Goal: Obtain resource: Obtain resource

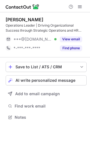
scroll to position [114, 90]
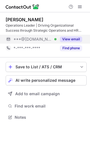
click at [76, 37] on button "View email" at bounding box center [71, 39] width 22 height 6
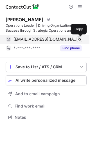
click at [77, 37] on span at bounding box center [79, 39] width 4 height 4
drag, startPoint x: 77, startPoint y: 37, endPoint x: 27, endPoint y: 166, distance: 138.3
click at [77, 37] on span at bounding box center [79, 39] width 4 height 4
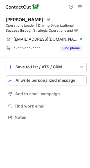
scroll to position [114, 90]
click at [24, 84] on button "AI write personalized message" at bounding box center [46, 80] width 81 height 10
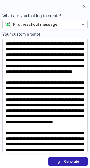
click at [67, 160] on span "Generate" at bounding box center [71, 162] width 15 height 4
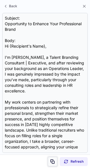
click at [53, 161] on span at bounding box center [52, 162] width 4 height 4
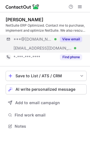
scroll to position [123, 90]
click at [79, 37] on button "View email" at bounding box center [71, 39] width 22 height 6
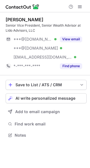
scroll to position [132, 90]
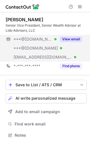
click at [78, 38] on button "View email" at bounding box center [71, 39] width 22 height 6
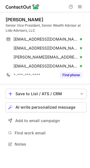
scroll to position [140, 90]
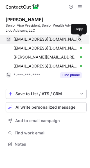
click at [80, 39] on span at bounding box center [79, 39] width 4 height 4
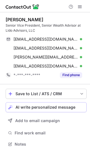
click at [55, 105] on span "AI write personalized message" at bounding box center [45, 107] width 60 height 4
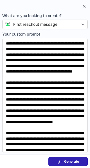
click at [66, 160] on span "Generate" at bounding box center [71, 162] width 15 height 4
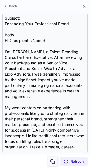
click at [56, 162] on button at bounding box center [53, 162] width 10 height 10
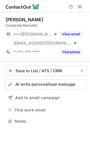
scroll to position [117, 90]
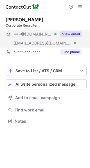
click at [72, 33] on button "View email" at bounding box center [71, 34] width 22 height 6
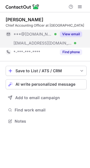
scroll to position [117, 90]
click at [78, 33] on button "View email" at bounding box center [71, 34] width 22 height 6
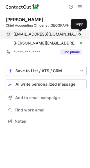
click at [80, 31] on div "brinutt@comcast.net Verified Copy" at bounding box center [44, 34] width 76 height 9
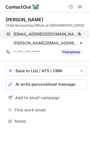
click at [80, 31] on div "brinutt@comcast.net Verified Copied!" at bounding box center [44, 34] width 76 height 9
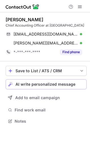
click at [42, 84] on span "AI write personalized message" at bounding box center [45, 84] width 60 height 4
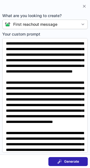
click at [73, 163] on span "Generate" at bounding box center [71, 162] width 15 height 4
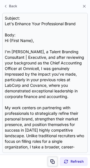
click at [52, 160] on span at bounding box center [52, 162] width 4 height 4
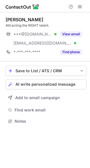
scroll to position [117, 90]
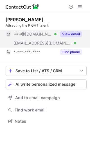
click at [78, 31] on div "View email" at bounding box center [69, 34] width 26 height 9
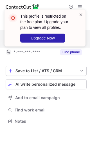
click at [80, 12] on span at bounding box center [81, 15] width 4 height 6
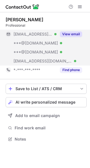
scroll to position [135, 90]
click at [76, 34] on button "View email" at bounding box center [71, 34] width 22 height 6
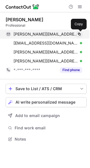
click at [80, 34] on span at bounding box center [79, 34] width 4 height 4
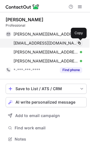
click at [80, 42] on span at bounding box center [79, 43] width 4 height 4
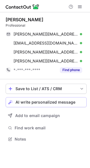
click at [44, 101] on span "AI write personalized message" at bounding box center [45, 102] width 60 height 4
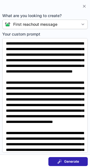
click at [84, 158] on button "Generate" at bounding box center [67, 161] width 39 height 9
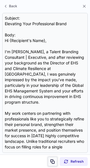
click at [53, 160] on span at bounding box center [52, 162] width 4 height 4
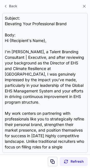
click at [53, 160] on span at bounding box center [52, 162] width 4 height 4
drag, startPoint x: 53, startPoint y: 160, endPoint x: -19, endPoint y: 190, distance: 77.6
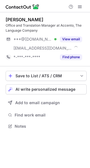
scroll to position [123, 90]
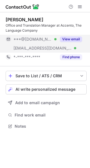
click at [76, 40] on button "View email" at bounding box center [71, 39] width 22 height 6
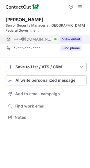
scroll to position [114, 90]
click at [73, 39] on button "View email" at bounding box center [71, 39] width 22 height 6
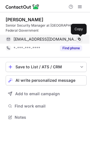
click at [79, 38] on span at bounding box center [79, 39] width 4 height 4
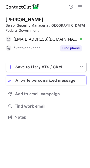
click at [42, 77] on button "AI write personalized message" at bounding box center [46, 80] width 81 height 10
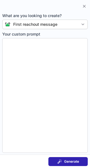
type textarea "**********"
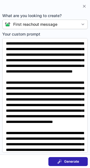
click at [57, 161] on span at bounding box center [59, 162] width 4 height 4
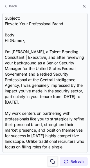
click at [53, 163] on span at bounding box center [52, 162] width 4 height 4
drag, startPoint x: 53, startPoint y: 163, endPoint x: -14, endPoint y: 188, distance: 71.8
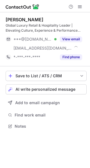
scroll to position [123, 90]
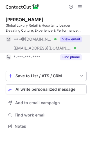
click at [77, 36] on button "View email" at bounding box center [71, 39] width 22 height 6
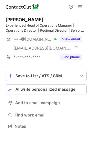
scroll to position [123, 90]
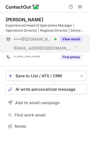
click at [72, 40] on button "View email" at bounding box center [71, 39] width 22 height 6
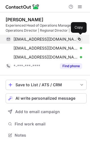
scroll to position [132, 90]
click at [78, 40] on span at bounding box center [79, 39] width 4 height 4
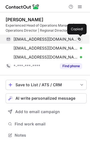
click at [78, 40] on span at bounding box center [79, 39] width 4 height 4
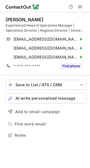
scroll to position [132, 90]
click at [53, 99] on span "AI write personalized message" at bounding box center [45, 98] width 60 height 4
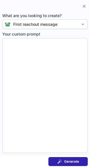
type textarea "**********"
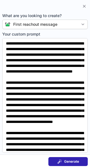
click at [80, 162] on button "Generate" at bounding box center [67, 161] width 39 height 9
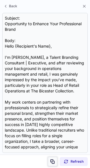
click at [52, 160] on span at bounding box center [52, 162] width 4 height 4
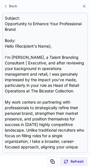
drag, startPoint x: 52, startPoint y: 160, endPoint x: -17, endPoint y: 187, distance: 73.8
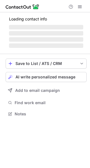
scroll to position [109, 90]
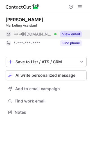
click at [74, 31] on div "View email" at bounding box center [69, 34] width 26 height 9
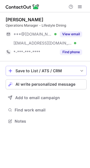
scroll to position [117, 90]
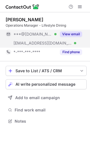
click at [74, 33] on button "View email" at bounding box center [71, 34] width 22 height 6
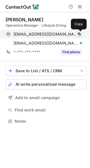
click at [81, 34] on button at bounding box center [79, 34] width 6 height 6
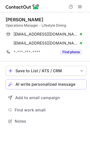
click at [30, 81] on button "AI write personalized message" at bounding box center [46, 84] width 81 height 10
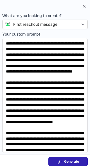
click at [76, 162] on span "Generate" at bounding box center [71, 162] width 15 height 4
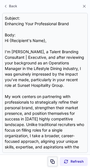
click at [54, 163] on span at bounding box center [52, 162] width 4 height 4
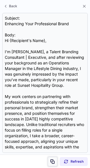
click at [50, 159] on button at bounding box center [53, 162] width 10 height 10
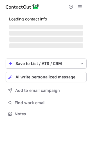
scroll to position [123, 90]
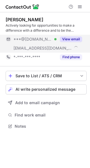
click at [77, 38] on button "View email" at bounding box center [71, 39] width 22 height 6
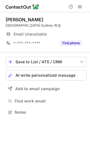
scroll to position [109, 90]
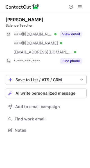
scroll to position [126, 90]
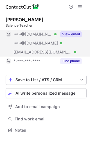
click at [71, 34] on button "View email" at bounding box center [71, 34] width 22 height 6
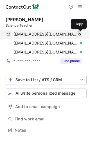
click at [81, 34] on span at bounding box center [79, 34] width 4 height 4
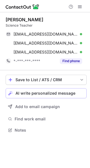
click at [21, 90] on button "AI write personalized message" at bounding box center [46, 93] width 81 height 10
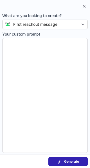
type textarea "**********"
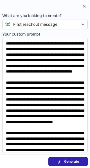
click at [51, 158] on button "Generate" at bounding box center [67, 161] width 39 height 9
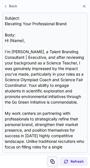
click at [51, 158] on button at bounding box center [53, 162] width 10 height 10
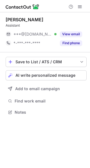
scroll to position [109, 90]
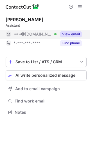
click at [71, 35] on button "View email" at bounding box center [71, 34] width 22 height 6
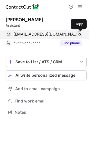
click at [77, 34] on button at bounding box center [79, 34] width 6 height 6
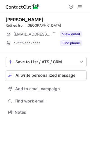
scroll to position [109, 90]
click at [56, 11] on div "Help & Support" at bounding box center [45, 6] width 90 height 12
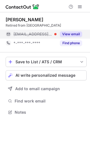
click at [65, 31] on div "View email" at bounding box center [69, 34] width 26 height 9
click at [78, 33] on div "[EMAIL_ADDRESS][DOMAIN_NAME]" at bounding box center [47, 34] width 68 height 5
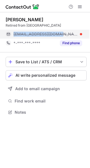
drag, startPoint x: 52, startPoint y: 34, endPoint x: 11, endPoint y: 38, distance: 41.9
click at [11, 38] on div "[EMAIL_ADDRESS][DOMAIN_NAME]" at bounding box center [44, 34] width 76 height 9
copy div "[EMAIL_ADDRESS][DOMAIN_NAME]"
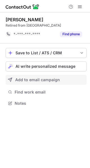
scroll to position [100, 90]
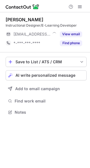
scroll to position [109, 90]
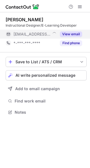
click at [67, 33] on button "View email" at bounding box center [71, 34] width 22 height 6
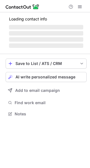
scroll to position [114, 90]
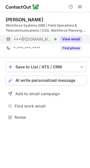
click at [73, 38] on button "View email" at bounding box center [71, 39] width 22 height 6
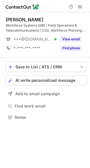
scroll to position [114, 90]
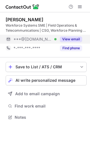
click at [76, 37] on button "View email" at bounding box center [71, 39] width 22 height 6
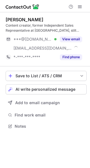
scroll to position [123, 90]
click at [74, 34] on div "Kelly Law Content creator, former Independent Sales Representative at Avon, sti…" at bounding box center [46, 39] width 81 height 45
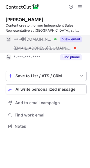
click at [75, 35] on div "View email" at bounding box center [69, 39] width 26 height 9
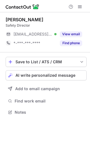
scroll to position [109, 90]
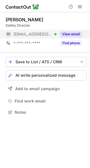
click at [71, 31] on button "View email" at bounding box center [71, 34] width 22 height 6
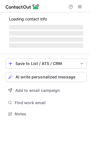
scroll to position [123, 90]
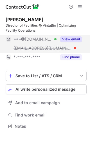
click at [79, 38] on button "View email" at bounding box center [71, 39] width 22 height 6
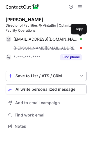
click at [79, 38] on span at bounding box center [79, 39] width 4 height 4
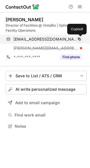
click at [79, 38] on span at bounding box center [79, 39] width 4 height 4
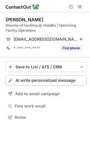
scroll to position [114, 90]
click at [52, 88] on div "Save to List / ATS / CRM List Select Lever Connect Greenhouse Connect Salesforc…" at bounding box center [46, 91] width 81 height 68
click at [52, 84] on button "AI write personalized message" at bounding box center [46, 80] width 81 height 10
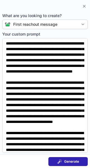
click at [57, 158] on button "Generate" at bounding box center [67, 161] width 39 height 9
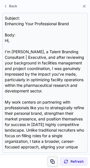
click at [54, 160] on span at bounding box center [52, 162] width 4 height 4
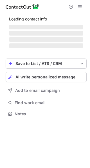
scroll to position [123, 90]
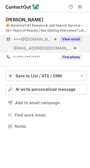
click at [75, 41] on button "View email" at bounding box center [71, 39] width 22 height 6
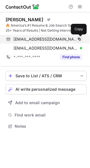
click at [78, 40] on span at bounding box center [79, 39] width 4 height 4
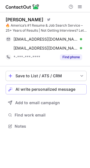
click at [81, 86] on button "AI write personalized message" at bounding box center [46, 89] width 81 height 10
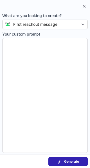
type textarea "**********"
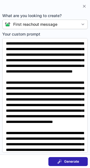
click at [56, 162] on button "Generate" at bounding box center [67, 161] width 39 height 9
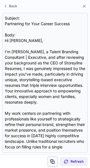
click at [57, 159] on button at bounding box center [53, 162] width 10 height 10
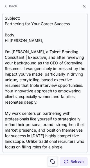
click at [54, 159] on button at bounding box center [53, 162] width 10 height 10
drag, startPoint x: 54, startPoint y: 159, endPoint x: -14, endPoint y: 187, distance: 73.6
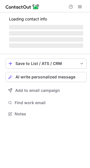
scroll to position [114, 90]
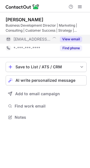
click at [69, 40] on button "View email" at bounding box center [71, 39] width 22 height 6
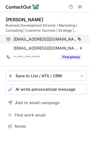
scroll to position [123, 90]
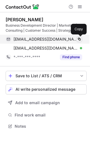
click at [78, 37] on button at bounding box center [79, 39] width 6 height 6
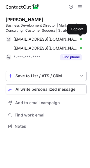
drag, startPoint x: 78, startPoint y: 37, endPoint x: 3, endPoint y: 172, distance: 154.9
click at [3, 168] on html "[PERSON_NAME] Business Development Director | Marketing | Consulting | Customer…" at bounding box center [45, 84] width 90 height 168
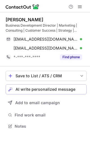
click at [41, 87] on span "AI write personalized message" at bounding box center [45, 89] width 60 height 4
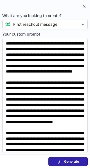
click at [73, 162] on span "Generate" at bounding box center [71, 162] width 15 height 4
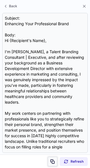
click at [53, 163] on span at bounding box center [52, 162] width 4 height 4
drag, startPoint x: 53, startPoint y: 163, endPoint x: 52, endPoint y: 159, distance: 4.9
click at [52, 159] on button at bounding box center [53, 162] width 10 height 10
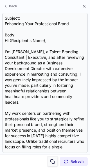
click at [52, 159] on button at bounding box center [53, 162] width 10 height 10
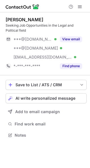
scroll to position [132, 90]
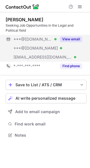
click at [79, 38] on button "View email" at bounding box center [71, 39] width 22 height 6
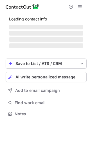
scroll to position [109, 90]
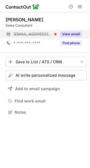
click at [75, 33] on button "View email" at bounding box center [71, 34] width 22 height 6
click at [77, 33] on div "lee@emmdesigngraphique.fr" at bounding box center [47, 34] width 68 height 5
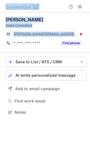
drag, startPoint x: 77, startPoint y: 33, endPoint x: -123, endPoint y: 14, distance: 200.6
click at [0, 14] on html "Lee Cohen Sales Consultant lee@emmdesigngraphique.fr *-***-***-**** Find phone …" at bounding box center [45, 84] width 90 height 168
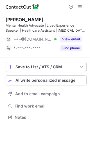
scroll to position [114, 90]
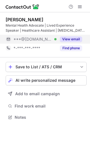
click at [78, 39] on button "View email" at bounding box center [71, 39] width 22 height 6
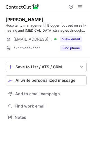
scroll to position [114, 90]
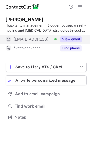
click at [74, 39] on button "View email" at bounding box center [71, 39] width 22 height 6
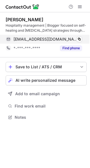
click at [81, 36] on div "dewi.blythe@accor.com Verified Copy" at bounding box center [44, 39] width 76 height 9
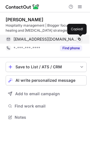
click at [80, 38] on div "dewi.blythe@accor.com Verified Copied!" at bounding box center [44, 39] width 76 height 9
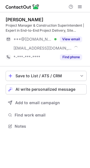
scroll to position [123, 90]
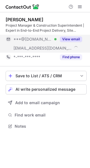
click at [76, 36] on div "View email" at bounding box center [69, 39] width 26 height 9
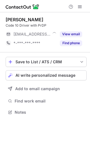
scroll to position [109, 90]
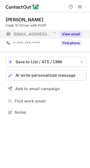
click at [73, 30] on div "View email" at bounding box center [69, 34] width 26 height 9
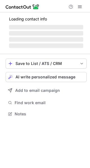
scroll to position [117, 90]
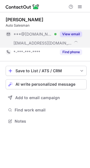
click at [79, 33] on button "View email" at bounding box center [71, 34] width 22 height 6
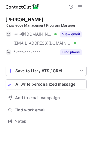
scroll to position [117, 90]
click at [72, 29] on div "Christy Hess Knowledge Management Program Manager ***@comcast.net Verified ***@…" at bounding box center [46, 37] width 81 height 40
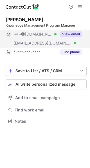
click at [72, 33] on button "View email" at bounding box center [71, 34] width 22 height 6
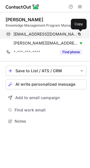
click at [82, 34] on div "mcshess@comcast.net Verified Copy" at bounding box center [44, 34] width 76 height 9
click at [82, 34] on div "mcshess@comcast.net Verified Copied!" at bounding box center [44, 34] width 76 height 9
click at [79, 34] on span at bounding box center [79, 34] width 4 height 4
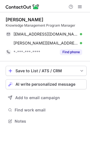
scroll to position [117, 90]
click at [29, 83] on span "AI write personalized message" at bounding box center [45, 84] width 60 height 4
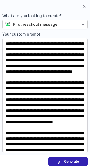
click at [61, 160] on span at bounding box center [59, 162] width 4 height 4
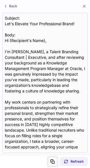
click at [55, 161] on button at bounding box center [53, 162] width 10 height 10
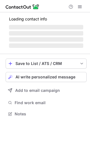
scroll to position [123, 90]
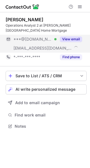
click at [68, 36] on button "View email" at bounding box center [71, 39] width 22 height 6
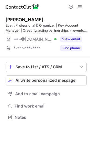
scroll to position [114, 90]
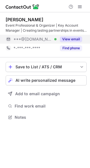
click at [75, 40] on button "View email" at bounding box center [71, 39] width 22 height 6
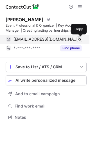
click at [79, 40] on span at bounding box center [79, 39] width 4 height 4
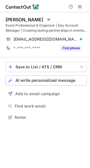
click at [23, 79] on span "AI write personalized message" at bounding box center [45, 80] width 60 height 4
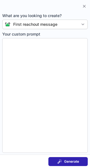
type textarea "**********"
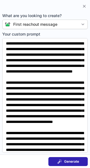
click at [57, 165] on button "Generate" at bounding box center [67, 161] width 39 height 9
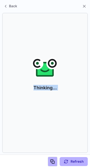
click at [57, 165] on section "Refresh" at bounding box center [45, 161] width 90 height 13
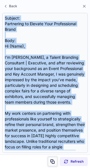
click at [52, 163] on span at bounding box center [52, 162] width 4 height 4
drag, startPoint x: 52, startPoint y: 163, endPoint x: -13, endPoint y: 188, distance: 70.3
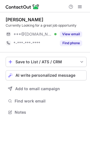
scroll to position [109, 90]
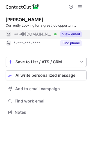
click at [75, 31] on div "View email" at bounding box center [69, 34] width 26 height 9
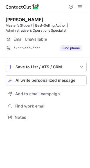
scroll to position [114, 90]
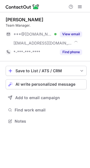
scroll to position [117, 90]
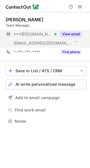
click at [76, 31] on div "View email" at bounding box center [69, 34] width 26 height 9
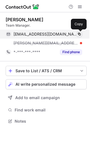
click at [79, 33] on span at bounding box center [79, 34] width 4 height 4
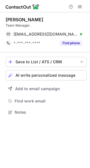
scroll to position [109, 90]
click at [62, 74] on span "AI write personalized message" at bounding box center [45, 75] width 60 height 4
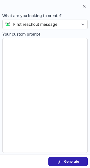
type textarea "**********"
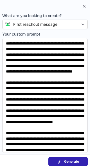
click at [72, 158] on button "Generate" at bounding box center [67, 161] width 39 height 9
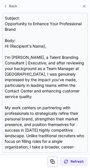
click at [54, 161] on span at bounding box center [52, 162] width 4 height 4
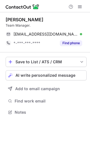
scroll to position [109, 90]
click at [49, 72] on button "AI write personalized message" at bounding box center [46, 75] width 81 height 10
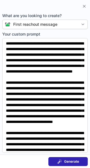
click at [74, 162] on span "Generate" at bounding box center [71, 162] width 15 height 4
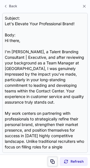
click at [51, 161] on span at bounding box center [52, 162] width 4 height 4
drag, startPoint x: 51, startPoint y: 161, endPoint x: -10, endPoint y: 184, distance: 65.0
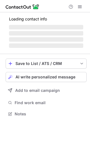
scroll to position [114, 90]
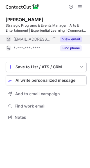
click at [71, 35] on div "View email" at bounding box center [69, 39] width 26 height 9
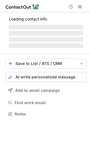
scroll to position [117, 90]
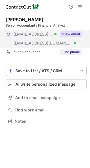
click at [81, 34] on button "View email" at bounding box center [71, 34] width 22 height 6
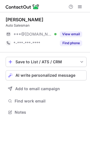
scroll to position [109, 90]
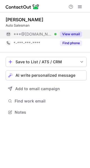
click at [70, 33] on button "View email" at bounding box center [71, 34] width 22 height 6
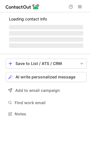
scroll to position [114, 90]
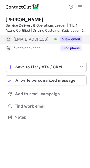
click at [74, 36] on div "View email" at bounding box center [69, 39] width 26 height 9
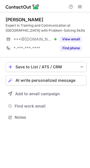
scroll to position [114, 90]
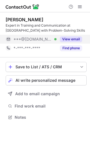
click at [67, 37] on button "View email" at bounding box center [71, 39] width 22 height 6
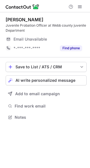
scroll to position [114, 90]
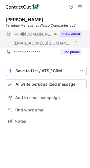
scroll to position [117, 90]
click at [76, 33] on button "View email" at bounding box center [71, 34] width 22 height 6
